Goal: Task Accomplishment & Management: Use online tool/utility

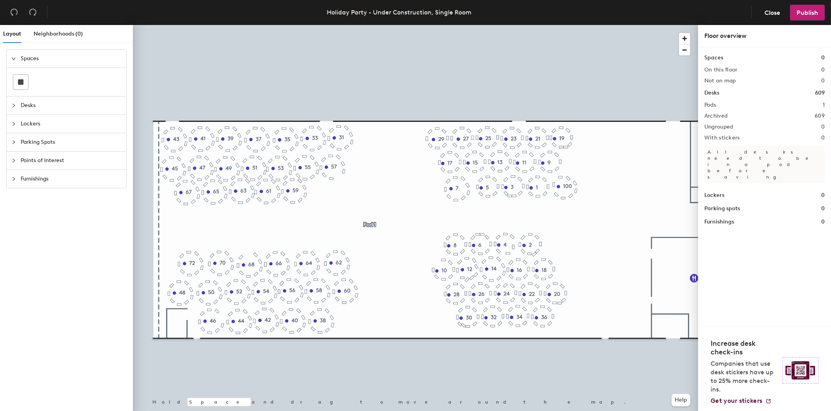
click at [308, 25] on div at bounding box center [415, 25] width 565 height 0
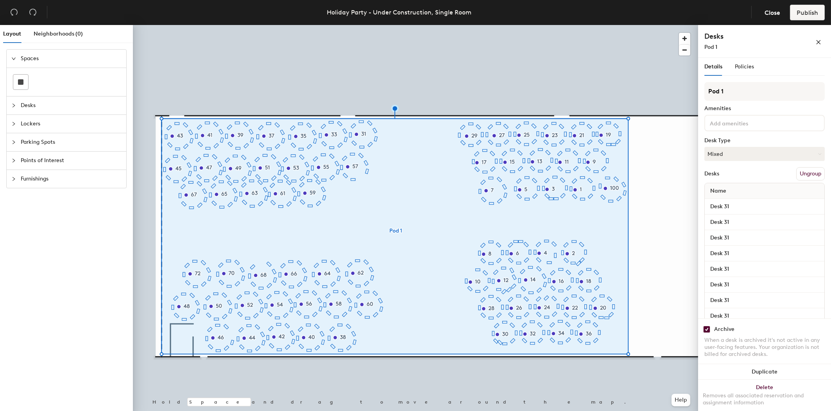
click at [708, 332] on input "checkbox" at bounding box center [706, 329] width 7 height 7
checkbox input "false"
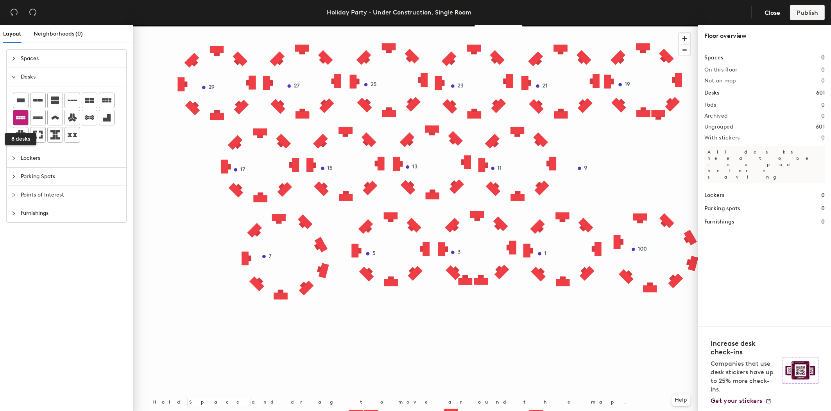
click at [20, 116] on icon at bounding box center [20, 117] width 9 height 9
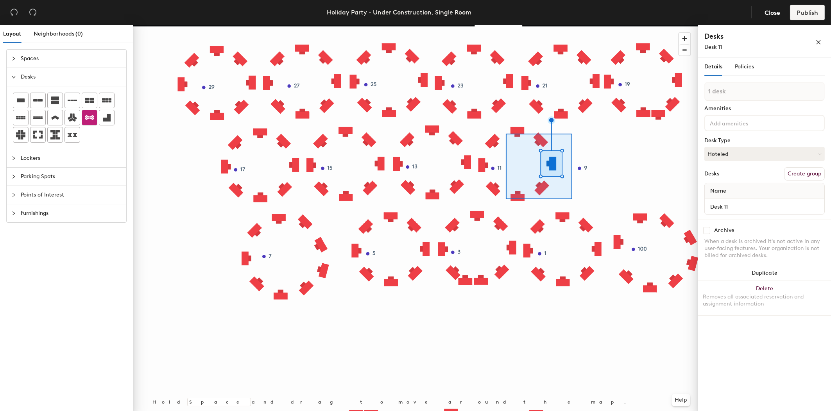
type input "5 desks"
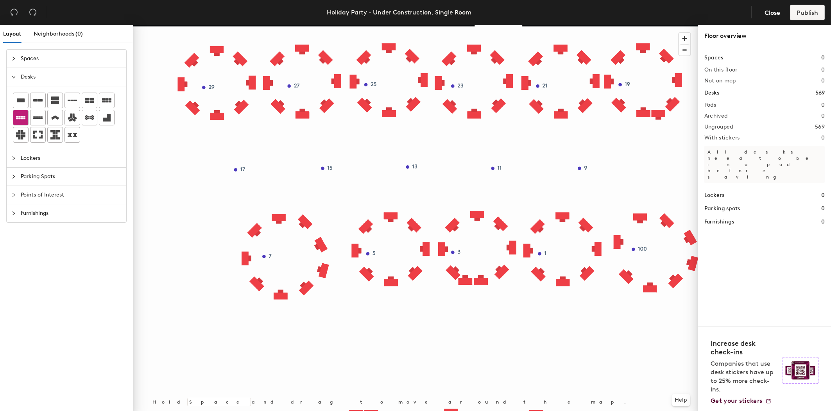
click at [22, 116] on icon at bounding box center [20, 117] width 9 height 3
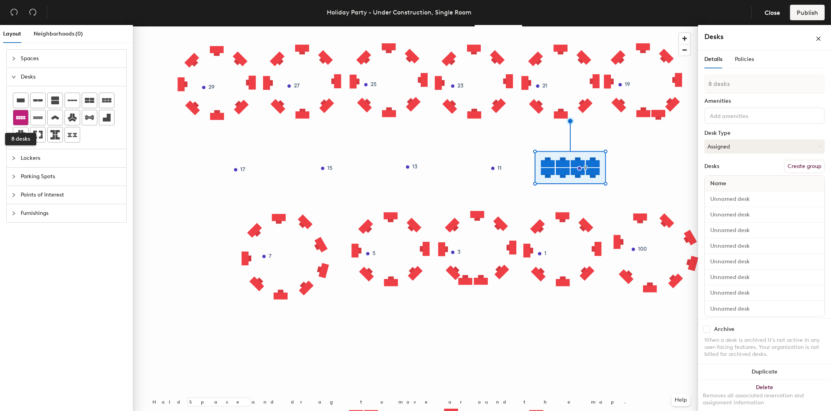
click at [17, 114] on icon at bounding box center [20, 117] width 9 height 9
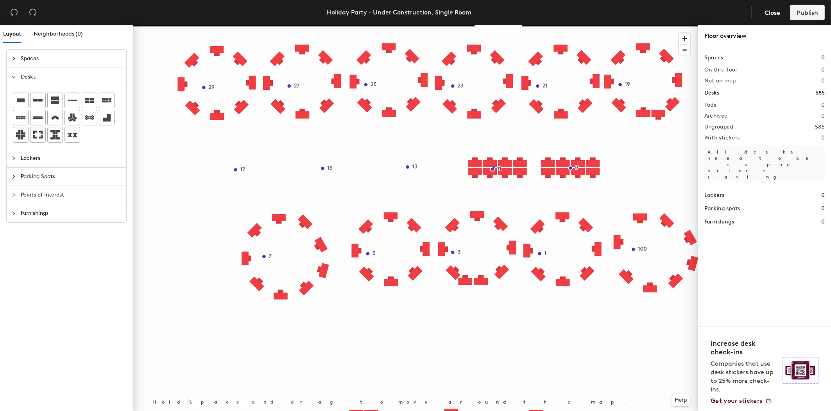
click at [494, 25] on div at bounding box center [415, 25] width 565 height 0
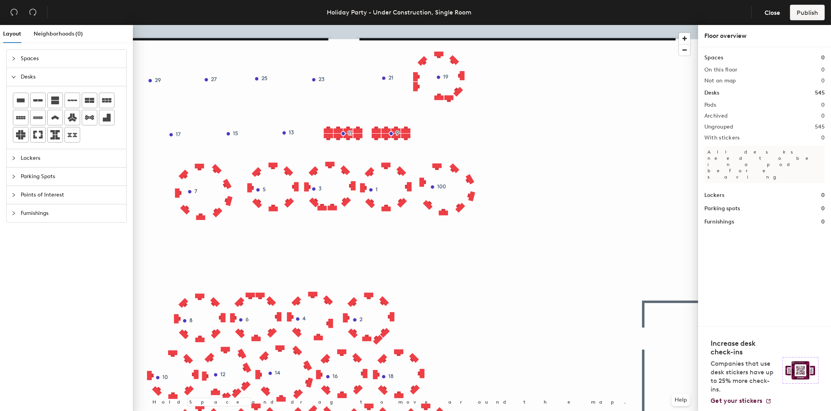
click at [435, 25] on div at bounding box center [415, 25] width 565 height 0
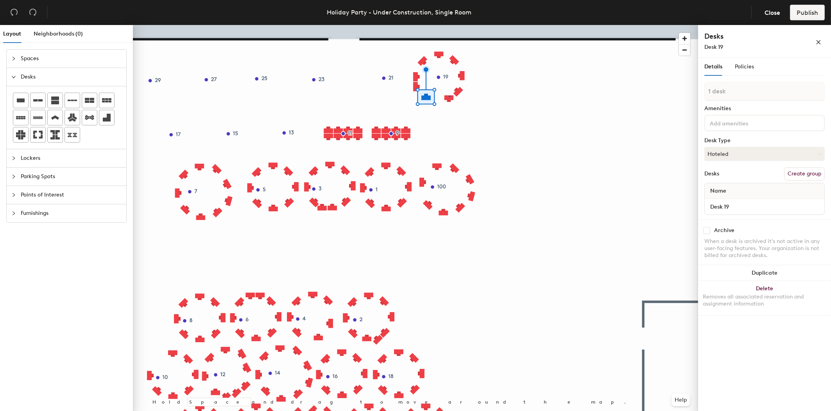
click at [449, 25] on div at bounding box center [415, 25] width 565 height 0
click at [506, 25] on div at bounding box center [415, 25] width 565 height 0
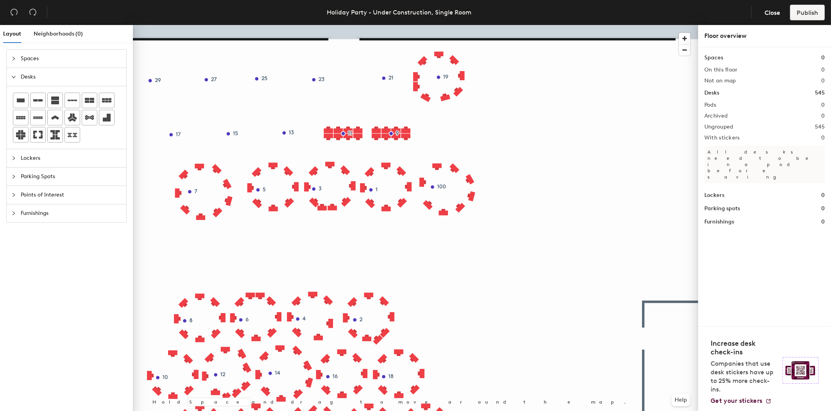
click at [417, 25] on div at bounding box center [415, 25] width 565 height 0
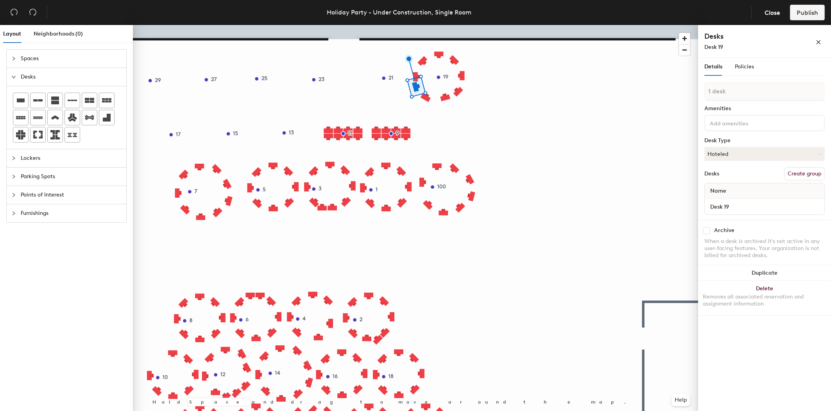
click at [414, 25] on div at bounding box center [415, 25] width 565 height 0
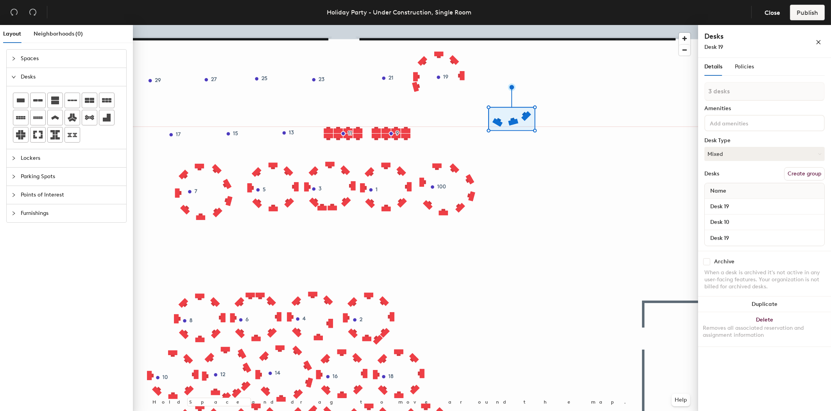
type input "1 desk"
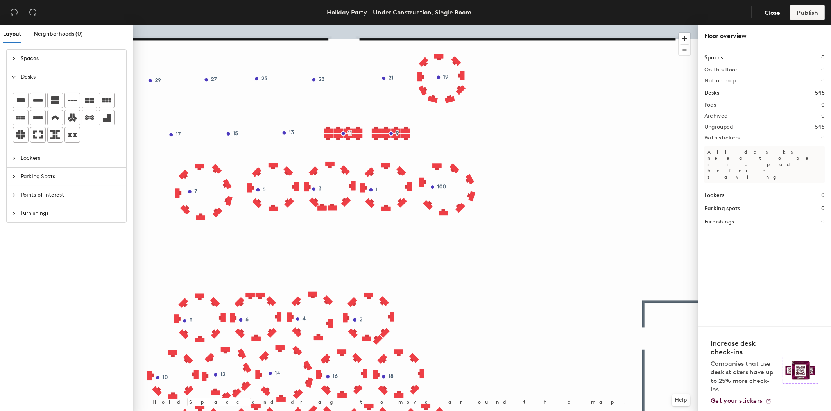
click at [426, 25] on div at bounding box center [415, 25] width 565 height 0
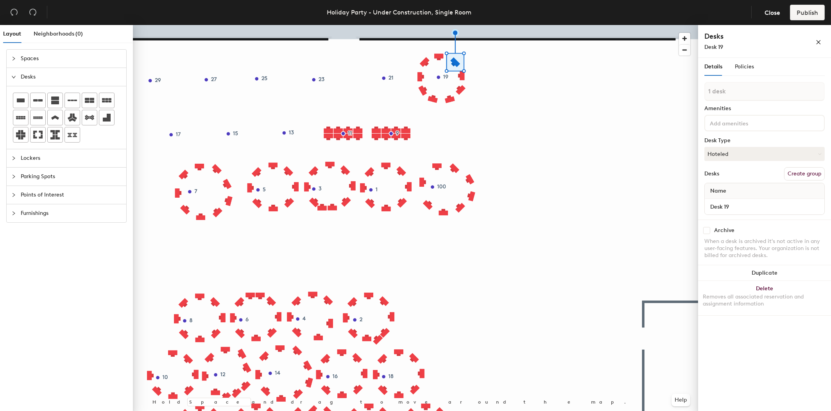
click at [495, 25] on div at bounding box center [415, 25] width 565 height 0
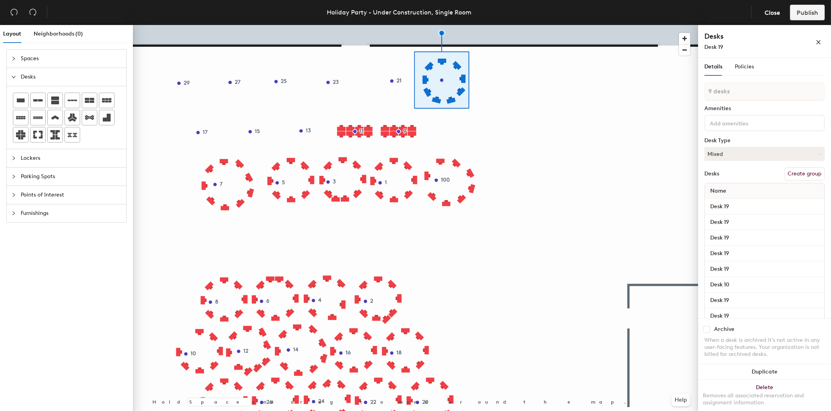
click at [479, 25] on div at bounding box center [415, 25] width 565 height 0
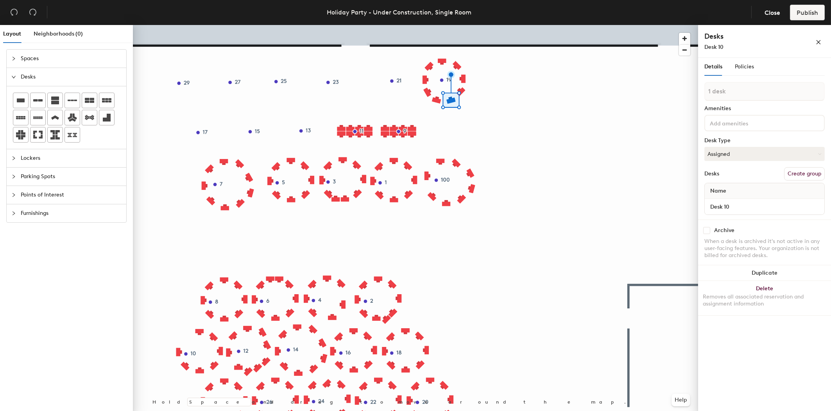
click at [471, 25] on div at bounding box center [415, 25] width 565 height 0
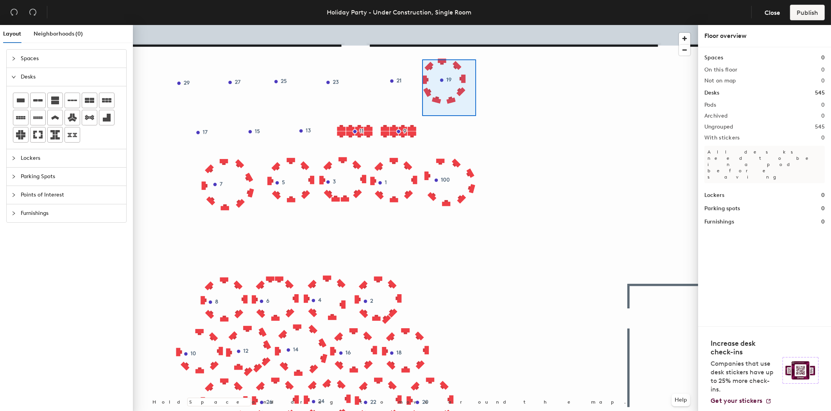
click at [422, 25] on div at bounding box center [415, 25] width 565 height 0
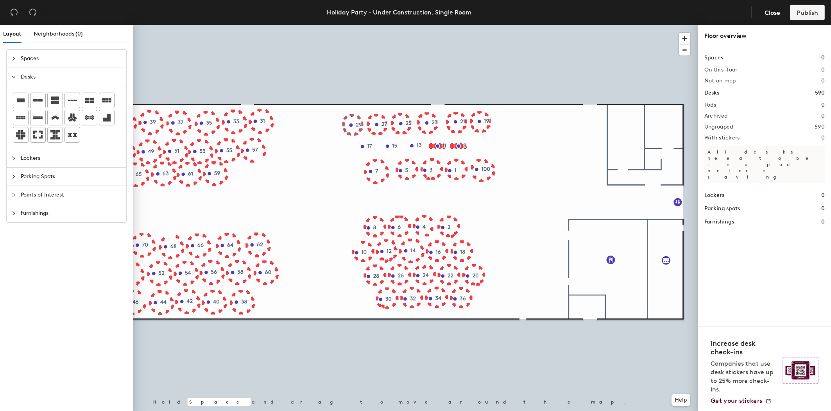
click at [530, 25] on div at bounding box center [415, 25] width 565 height 0
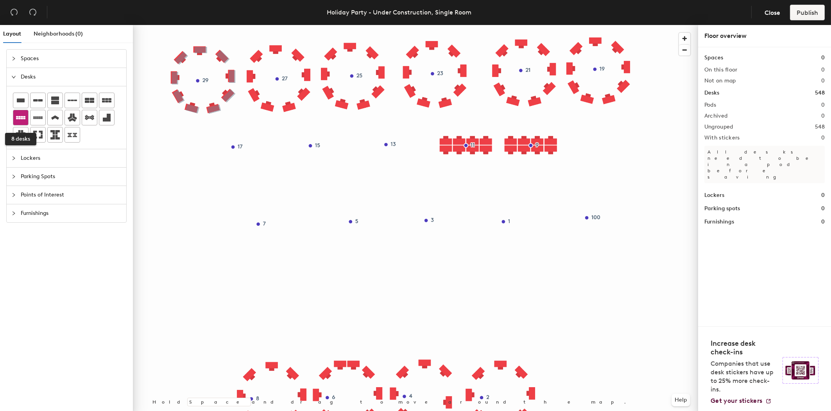
click at [21, 117] on icon at bounding box center [20, 117] width 9 height 3
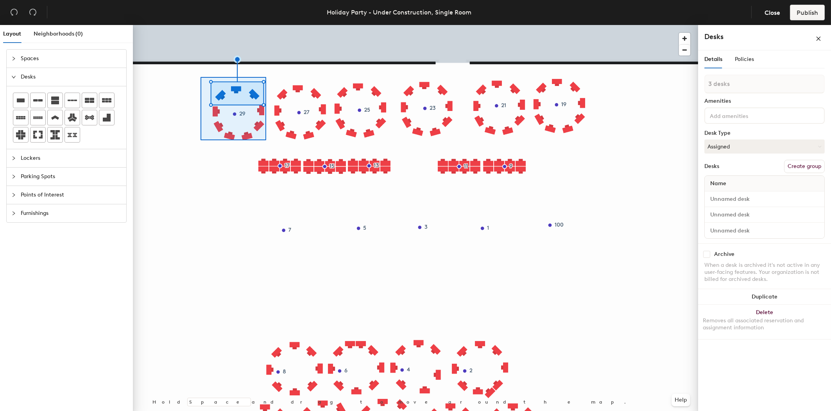
type input "9 desks"
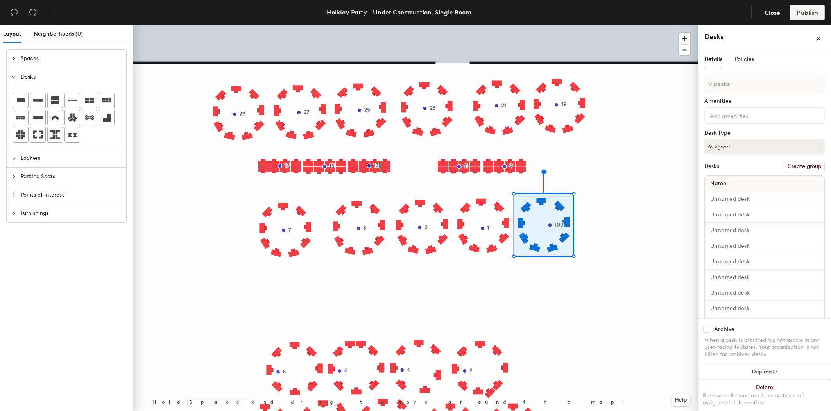
click at [595, 25] on div at bounding box center [415, 25] width 565 height 0
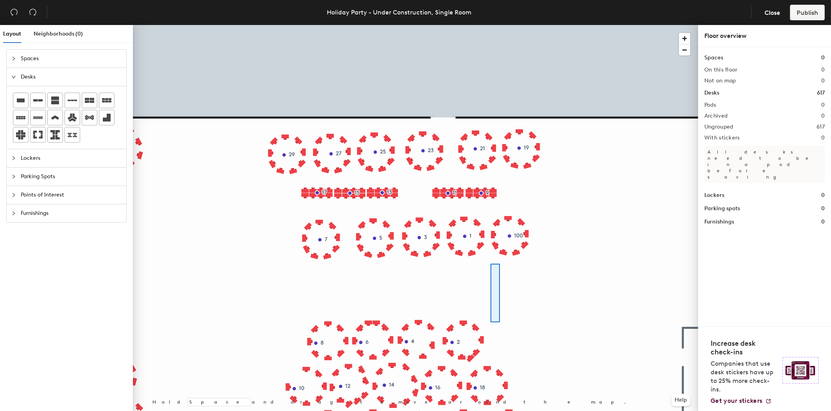
click at [490, 25] on div at bounding box center [415, 25] width 565 height 0
click at [516, 25] on div at bounding box center [415, 25] width 565 height 0
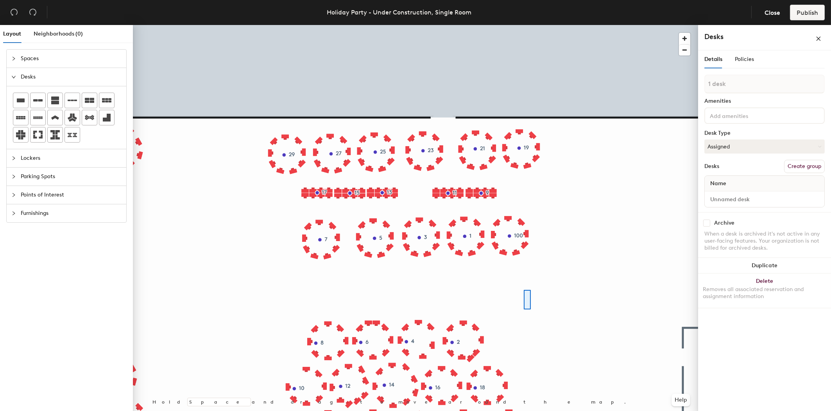
click at [521, 25] on div at bounding box center [415, 25] width 565 height 0
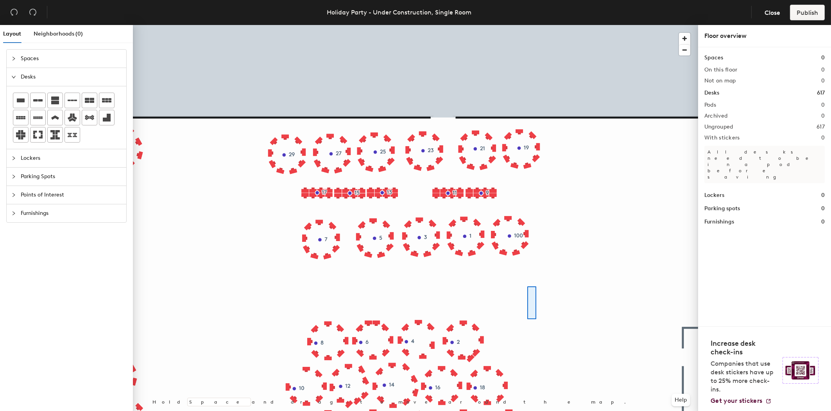
click at [527, 25] on div at bounding box center [415, 25] width 565 height 0
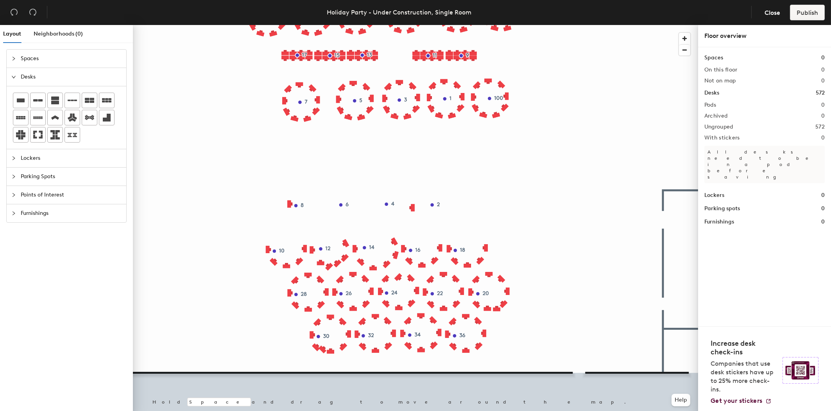
click at [290, 25] on div at bounding box center [415, 25] width 565 height 0
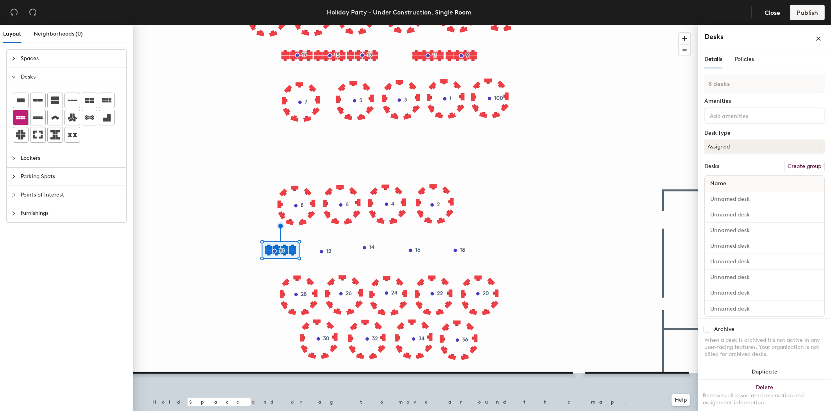
click at [23, 117] on icon at bounding box center [20, 117] width 9 height 9
click at [18, 117] on icon at bounding box center [20, 117] width 9 height 3
click at [24, 118] on icon at bounding box center [20, 117] width 9 height 9
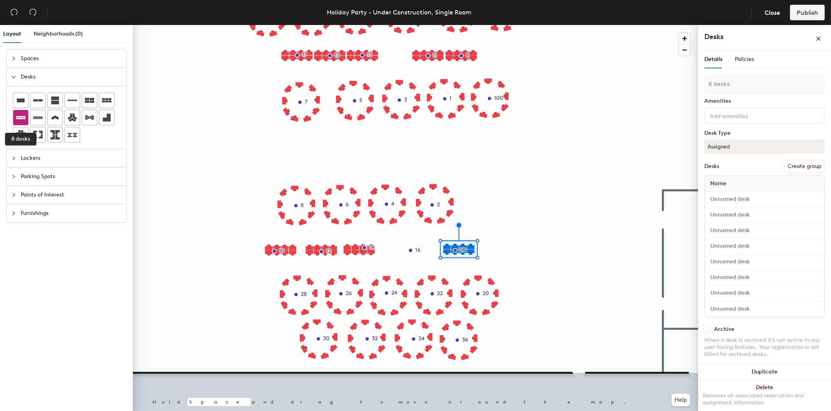
click at [21, 116] on icon at bounding box center [20, 117] width 9 height 3
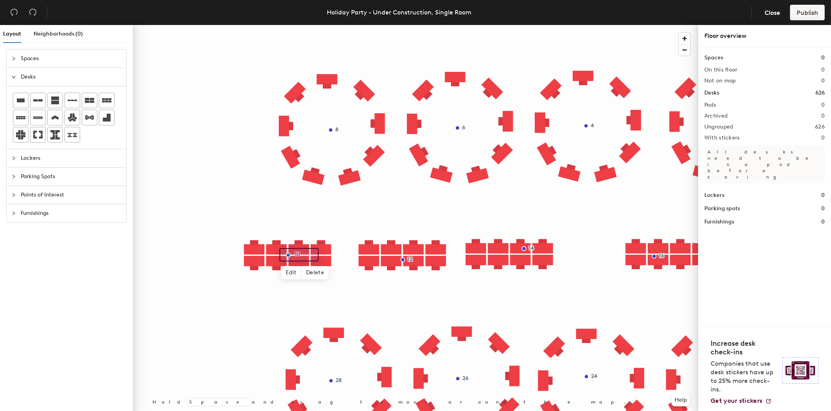
click at [401, 25] on div at bounding box center [415, 25] width 565 height 0
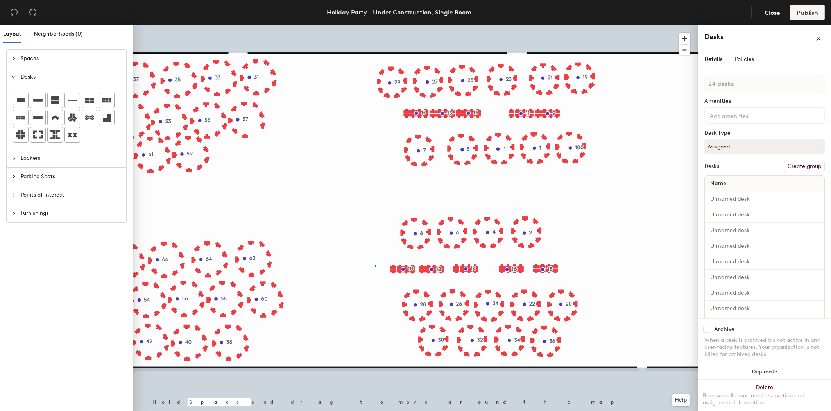
click at [375, 25] on div at bounding box center [415, 25] width 565 height 0
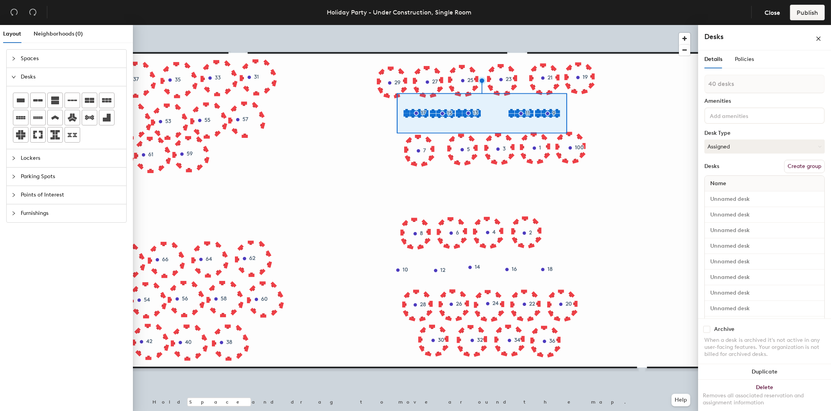
click at [330, 25] on div at bounding box center [415, 25] width 565 height 0
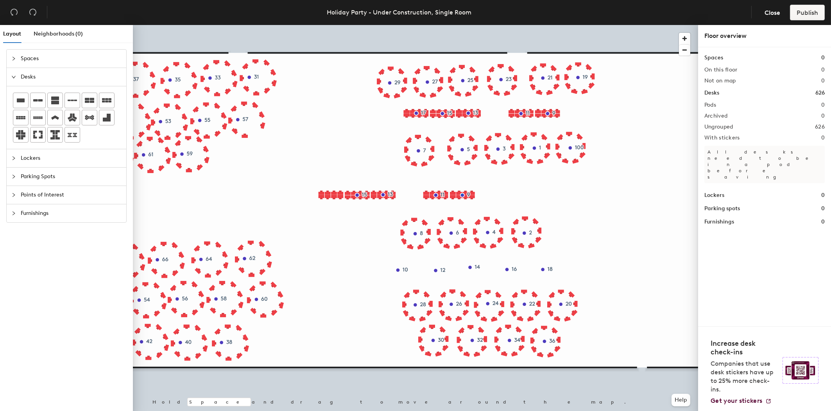
click at [461, 25] on div at bounding box center [415, 25] width 565 height 0
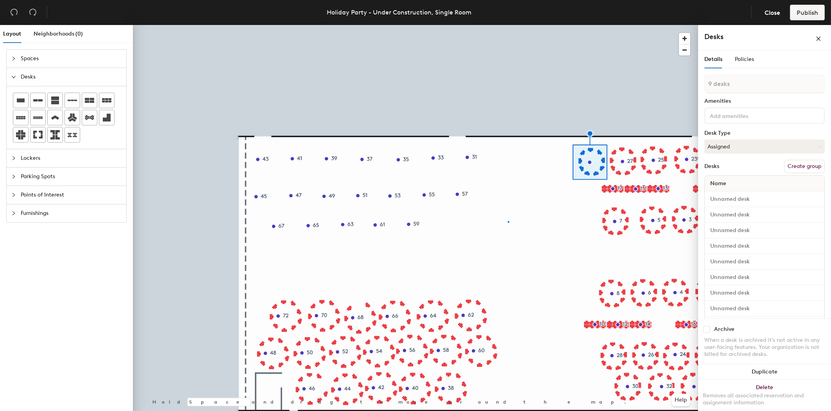
click at [508, 25] on div at bounding box center [415, 25] width 565 height 0
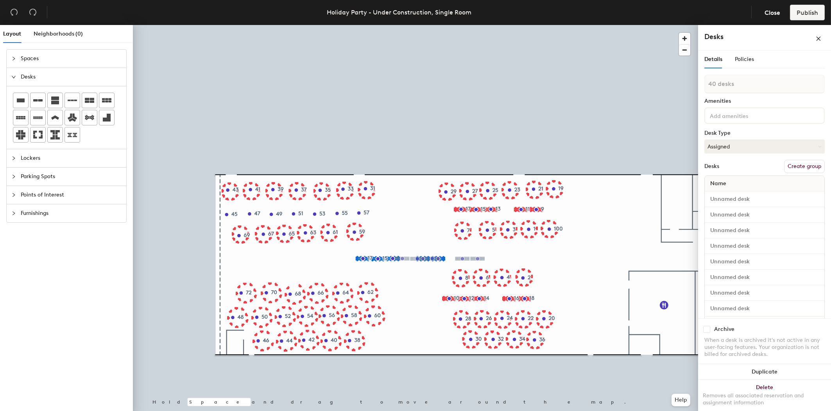
click at [426, 25] on div at bounding box center [415, 25] width 565 height 0
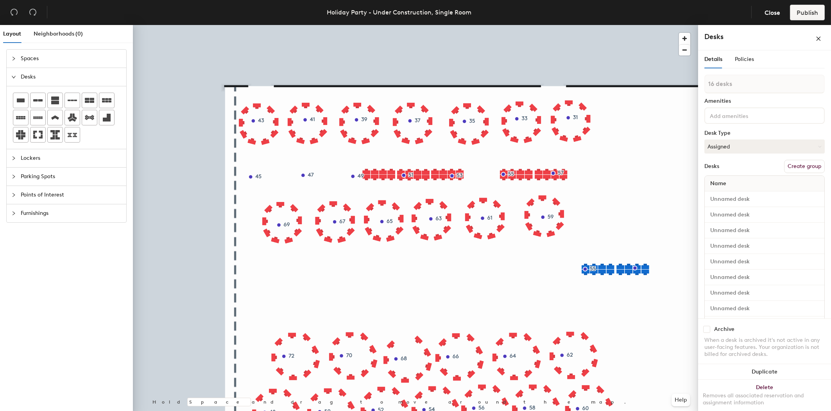
click at [593, 25] on div at bounding box center [415, 25] width 565 height 0
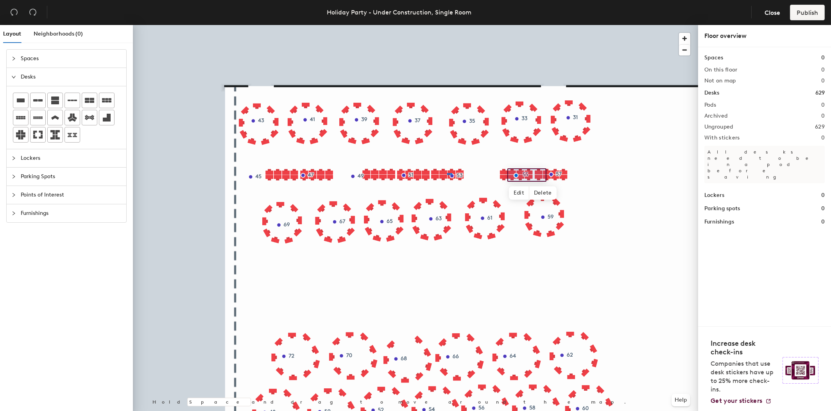
click at [447, 25] on div at bounding box center [415, 25] width 565 height 0
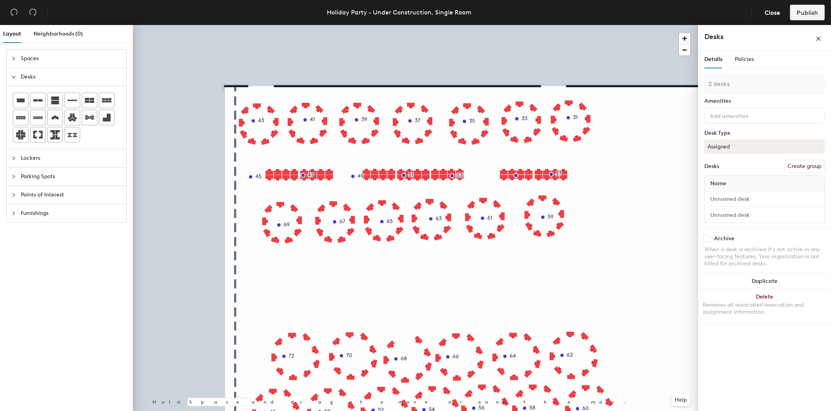
type input "1 desk"
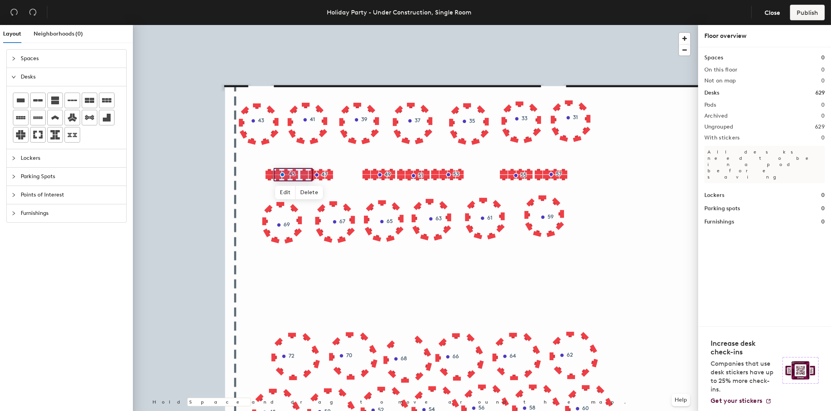
click at [495, 25] on div at bounding box center [415, 25] width 565 height 0
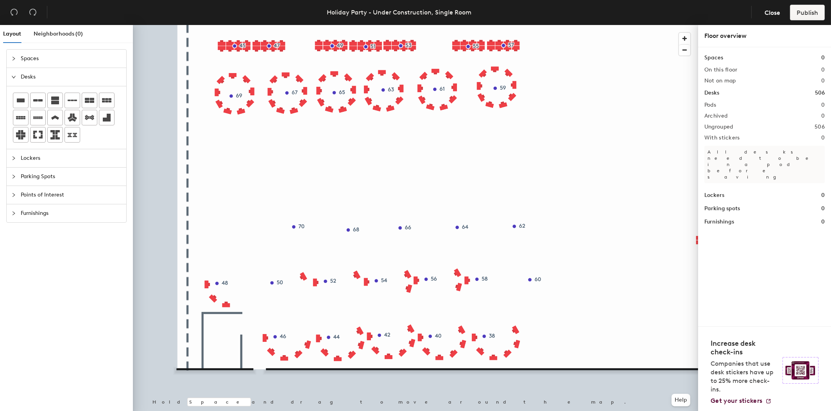
click at [359, 25] on div at bounding box center [415, 25] width 565 height 0
click at [411, 25] on div at bounding box center [415, 25] width 565 height 0
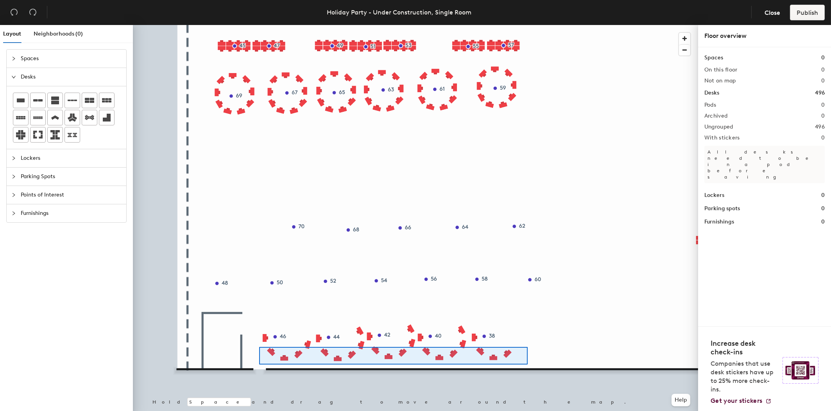
click at [259, 25] on div at bounding box center [415, 25] width 565 height 0
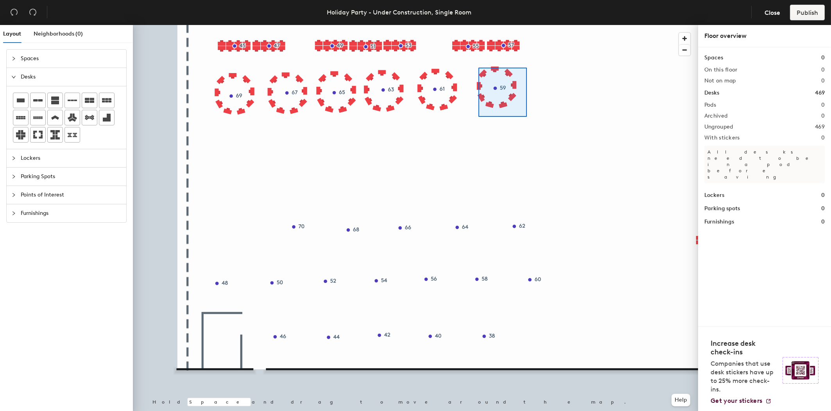
click at [477, 25] on div at bounding box center [415, 25] width 565 height 0
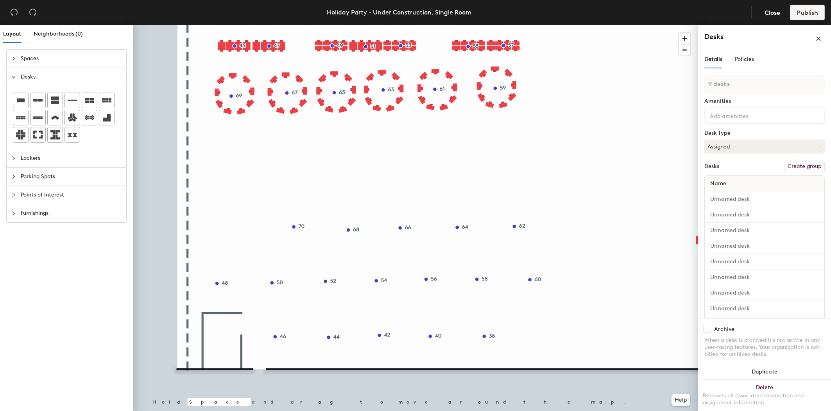
click at [543, 25] on div at bounding box center [415, 25] width 565 height 0
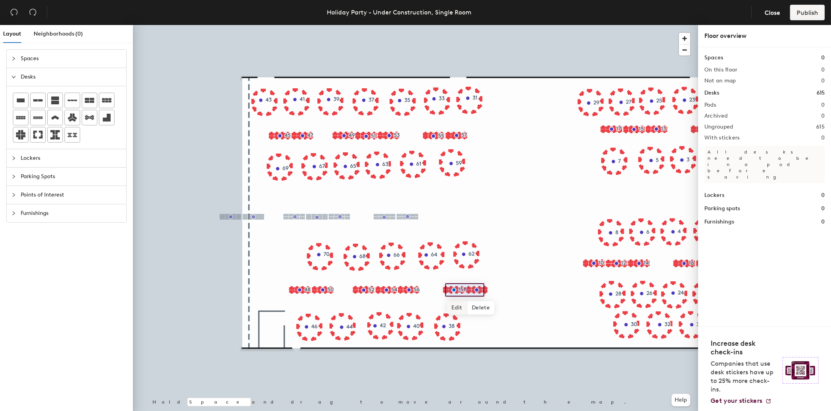
click at [458, 305] on span "Edit" at bounding box center [457, 307] width 20 height 13
type input "50"
click at [410, 305] on span "Edit" at bounding box center [412, 307] width 20 height 13
type input "52"
click at [391, 306] on span "Edit" at bounding box center [390, 307] width 20 height 13
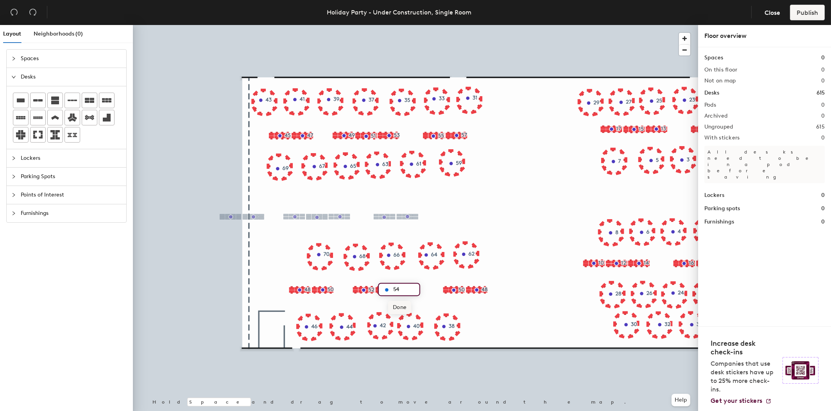
click at [393, 309] on span "Done" at bounding box center [399, 307] width 23 height 13
click at [371, 308] on span "Edit" at bounding box center [367, 307] width 20 height 13
type input "56"
click at [326, 306] on span "Edit" at bounding box center [326, 307] width 20 height 13
type input "58"
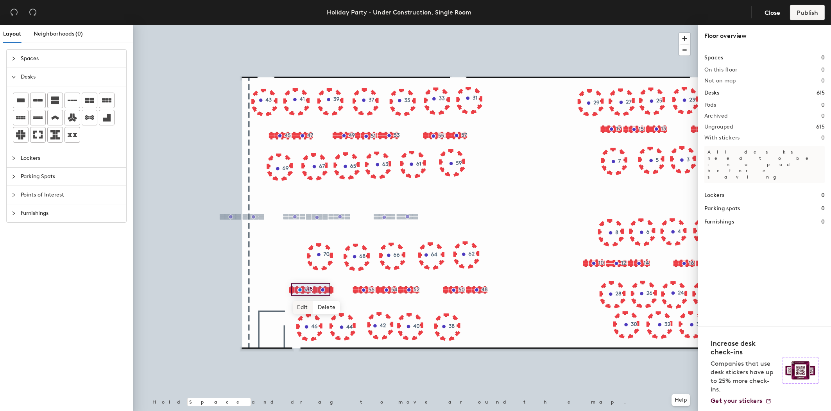
click at [303, 306] on span "Edit" at bounding box center [303, 307] width 20 height 13
type input "60"
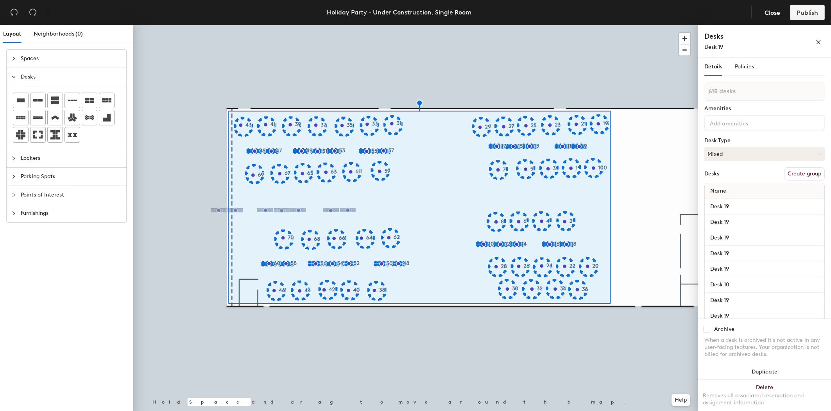
click at [808, 171] on button "Create group" at bounding box center [804, 173] width 41 height 13
click at [746, 67] on span "Policies" at bounding box center [744, 66] width 19 height 7
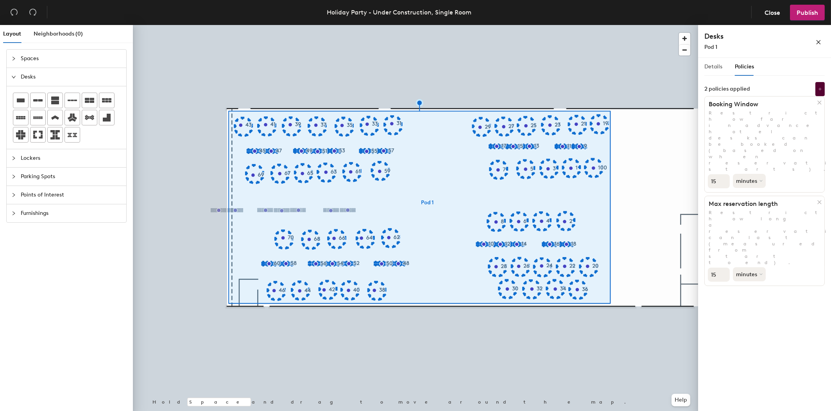
click at [721, 71] on div "Details" at bounding box center [713, 67] width 18 height 18
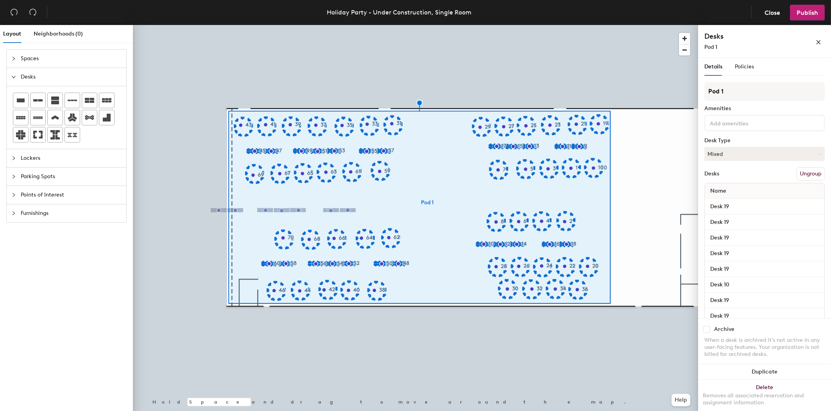
click at [708, 330] on input "checkbox" at bounding box center [706, 329] width 7 height 7
checkbox input "true"
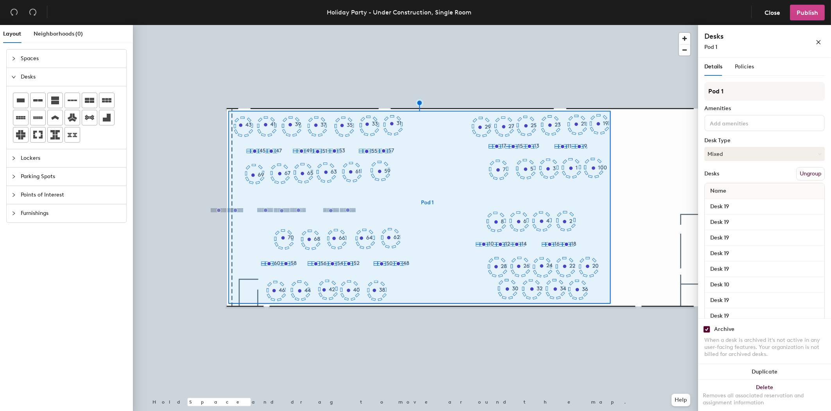
click at [800, 15] on span "Publish" at bounding box center [808, 12] width 22 height 7
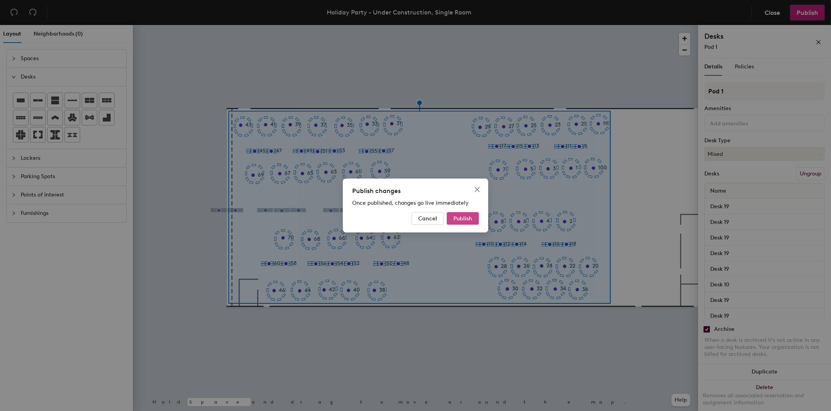
click at [460, 220] on span "Publish" at bounding box center [462, 218] width 19 height 7
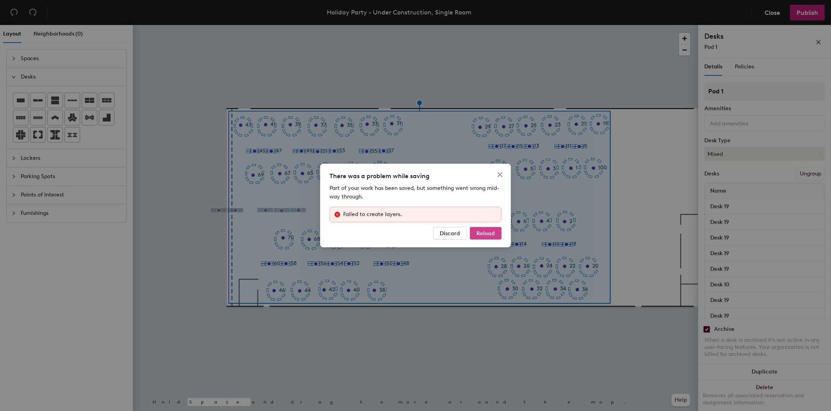
click at [482, 235] on span "Reload" at bounding box center [486, 233] width 18 height 7
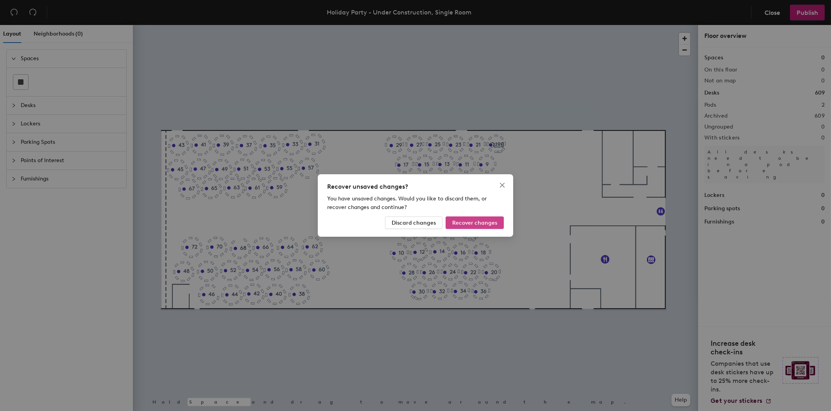
click at [477, 225] on span "Recover changes" at bounding box center [474, 223] width 45 height 7
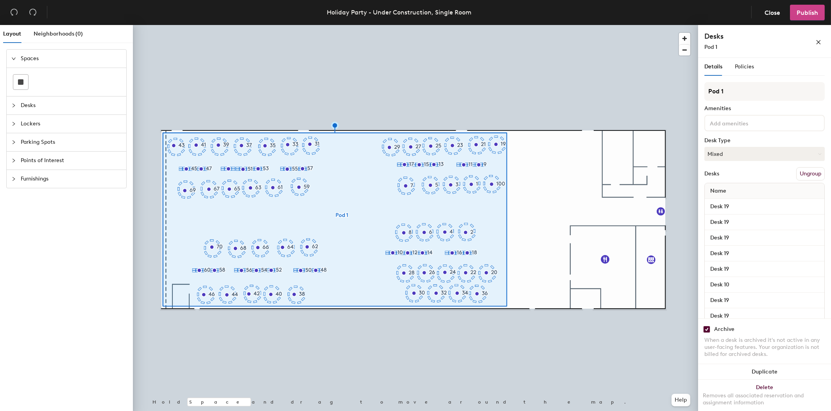
click at [799, 11] on span "Publish" at bounding box center [808, 12] width 22 height 7
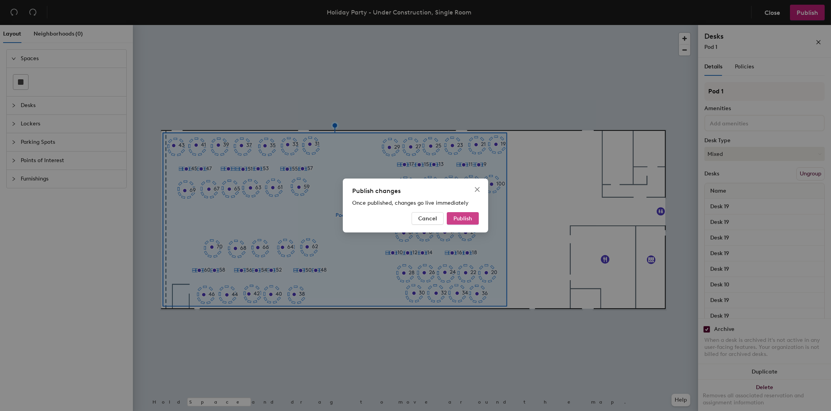
click at [465, 217] on span "Publish" at bounding box center [462, 218] width 19 height 7
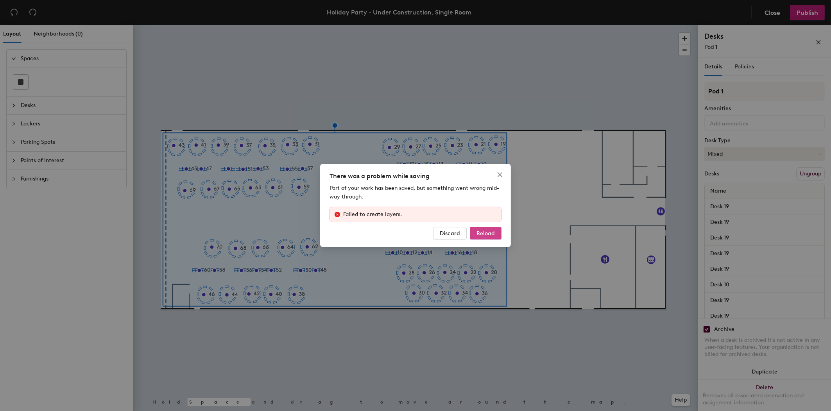
click at [495, 237] on button "Reload" at bounding box center [486, 233] width 32 height 13
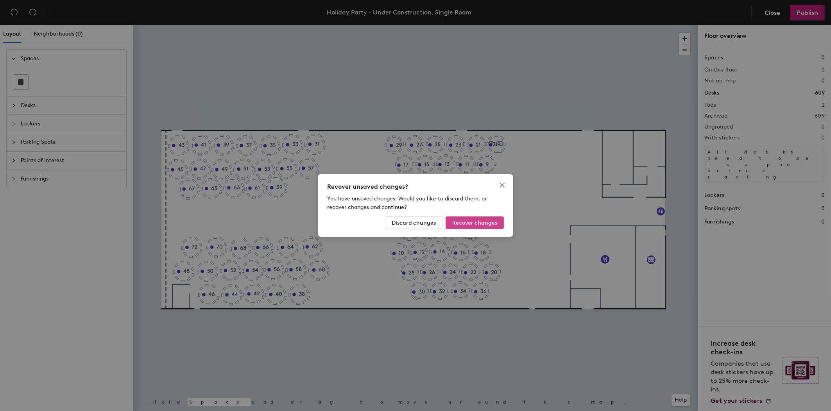
click at [472, 222] on span "Recover changes" at bounding box center [474, 223] width 45 height 7
